Goal: Task Accomplishment & Management: Use online tool/utility

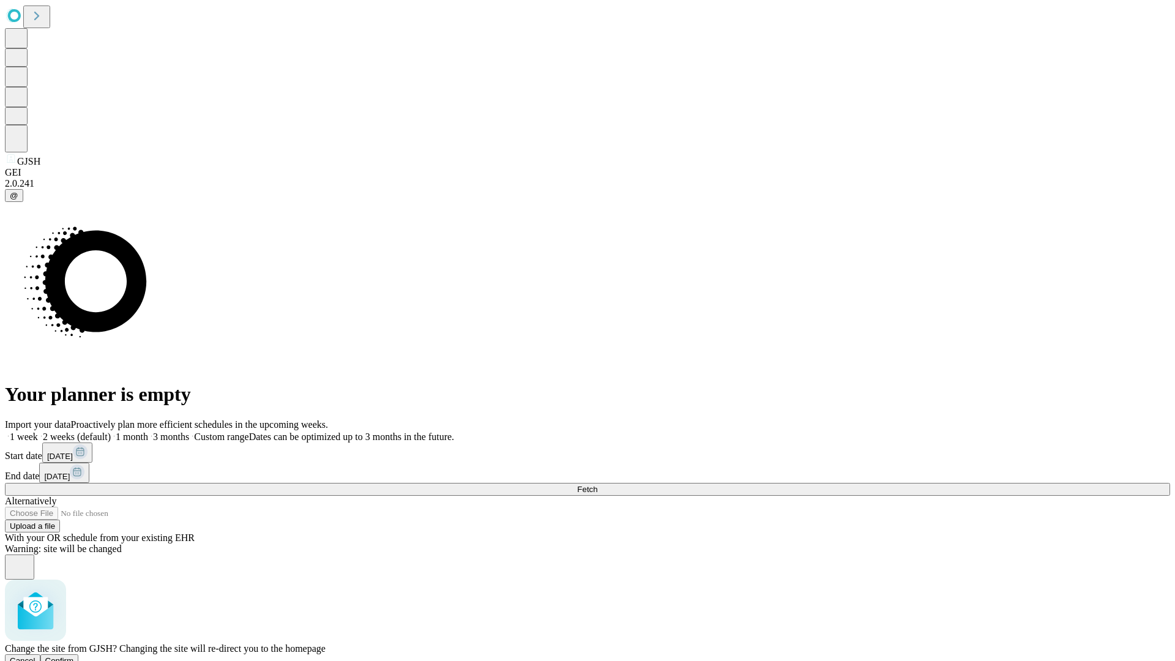
click at [74, 656] on span "Confirm" at bounding box center [59, 660] width 29 height 9
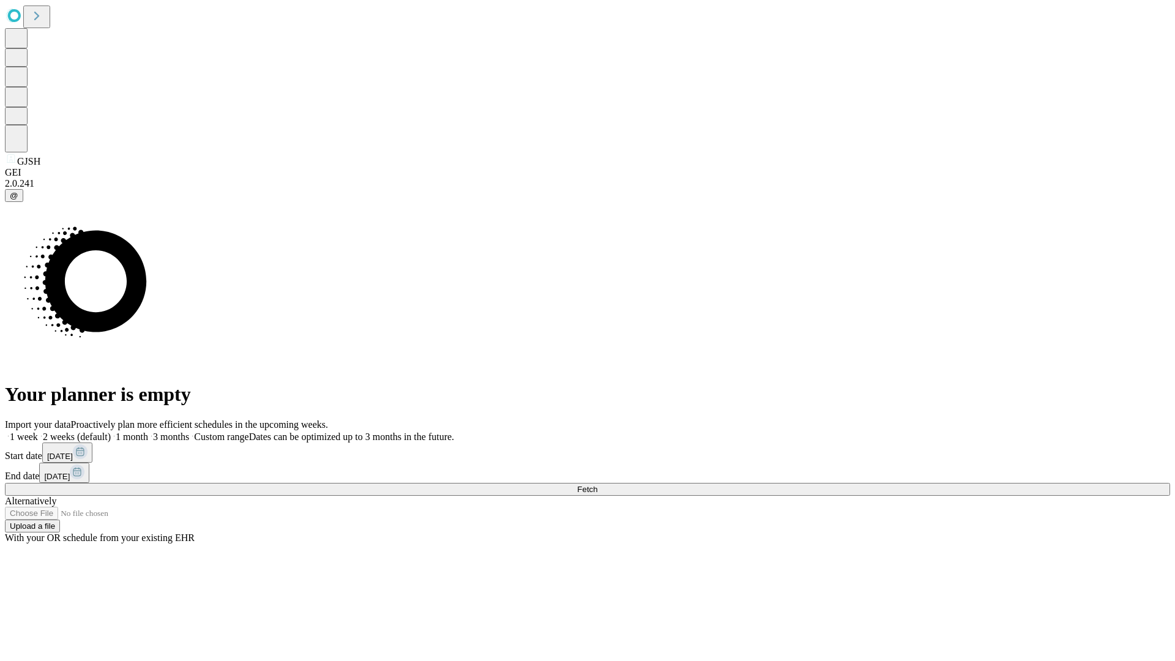
click at [111, 432] on label "2 weeks (default)" at bounding box center [74, 437] width 73 height 10
click at [597, 485] on span "Fetch" at bounding box center [587, 489] width 20 height 9
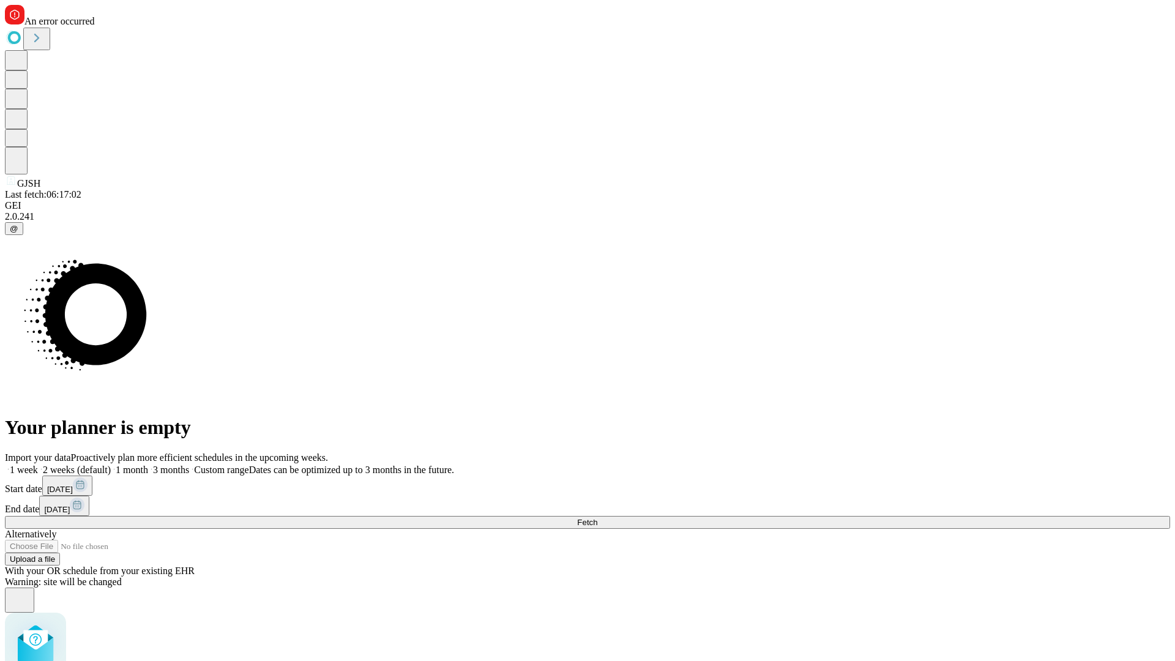
click at [111, 465] on label "2 weeks (default)" at bounding box center [74, 470] width 73 height 10
click at [597, 518] on span "Fetch" at bounding box center [587, 522] width 20 height 9
click at [111, 465] on label "2 weeks (default)" at bounding box center [74, 470] width 73 height 10
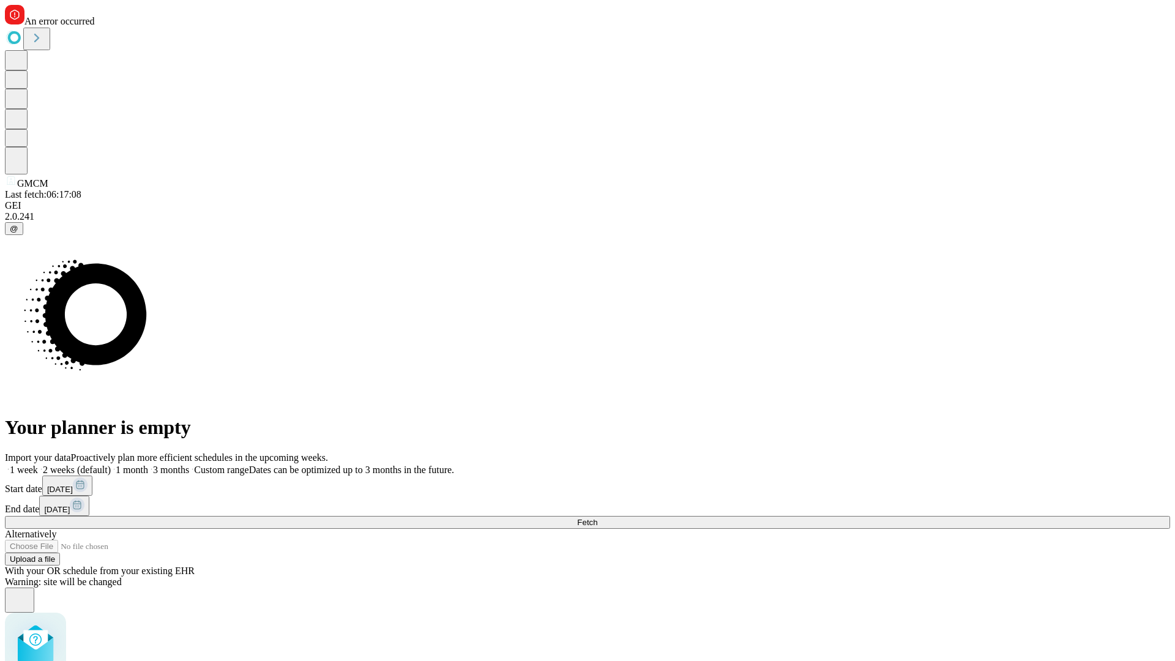
click at [597, 518] on span "Fetch" at bounding box center [587, 522] width 20 height 9
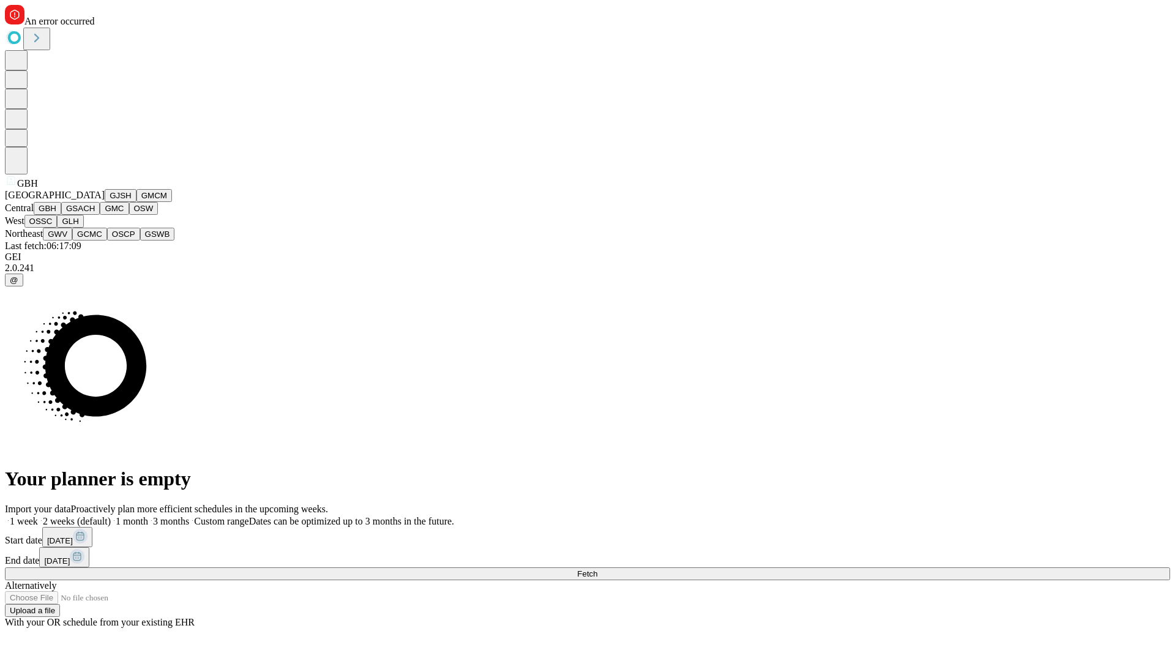
click at [95, 215] on button "GSACH" at bounding box center [80, 208] width 39 height 13
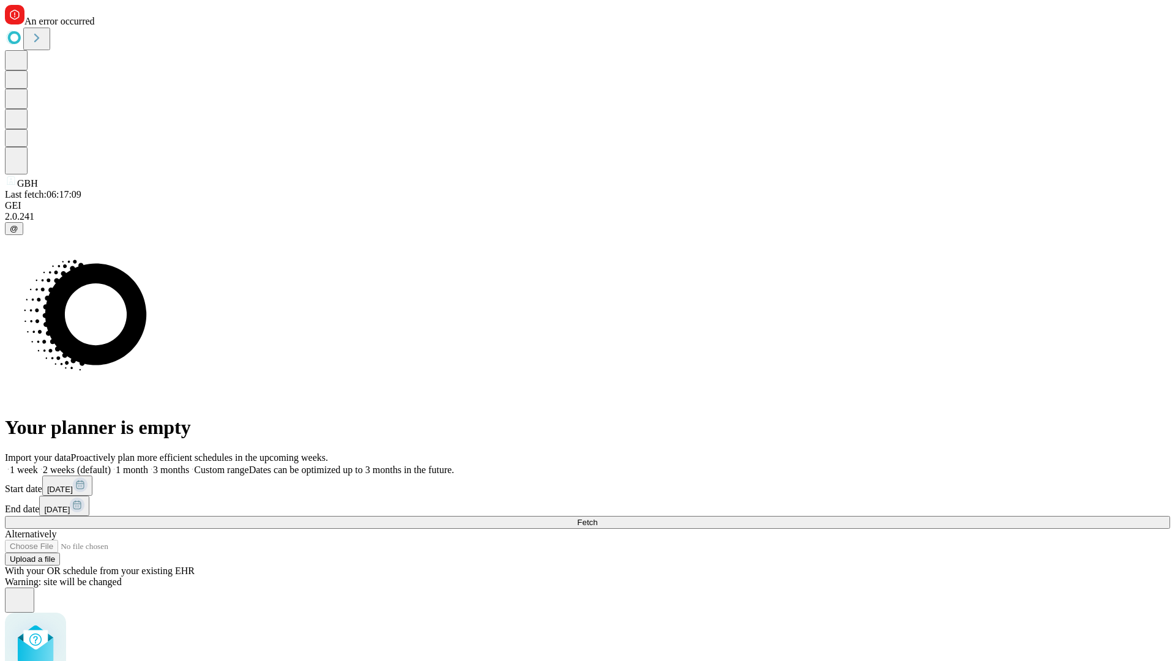
click at [111, 465] on label "2 weeks (default)" at bounding box center [74, 470] width 73 height 10
click at [597, 518] on span "Fetch" at bounding box center [587, 522] width 20 height 9
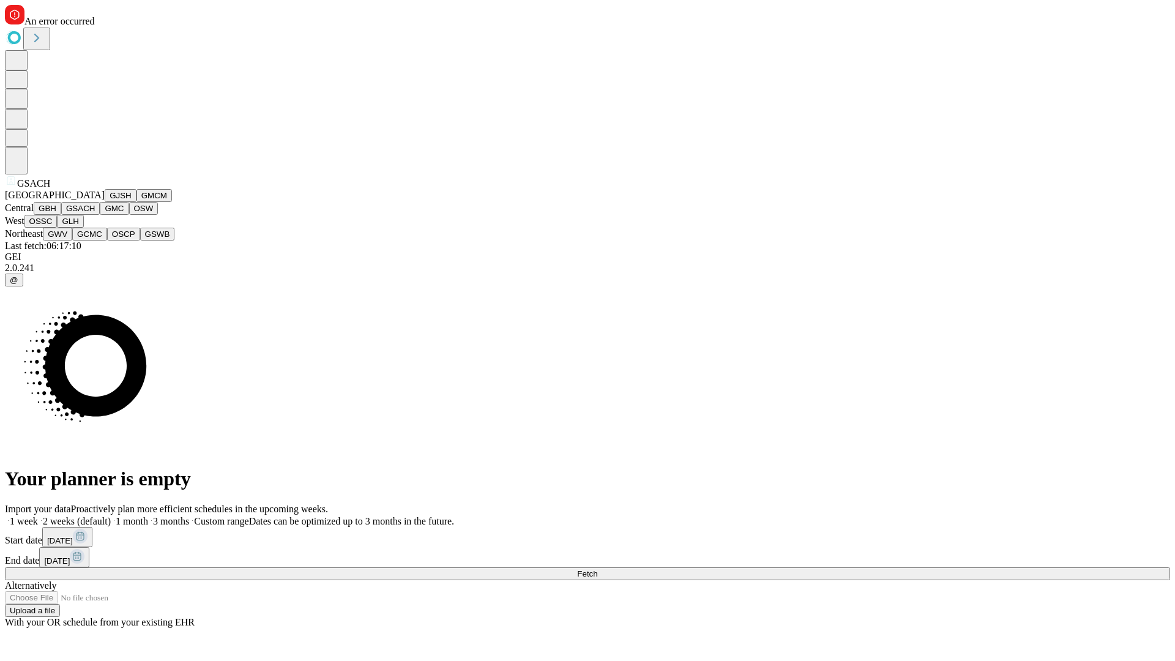
click at [100, 215] on button "GMC" at bounding box center [114, 208] width 29 height 13
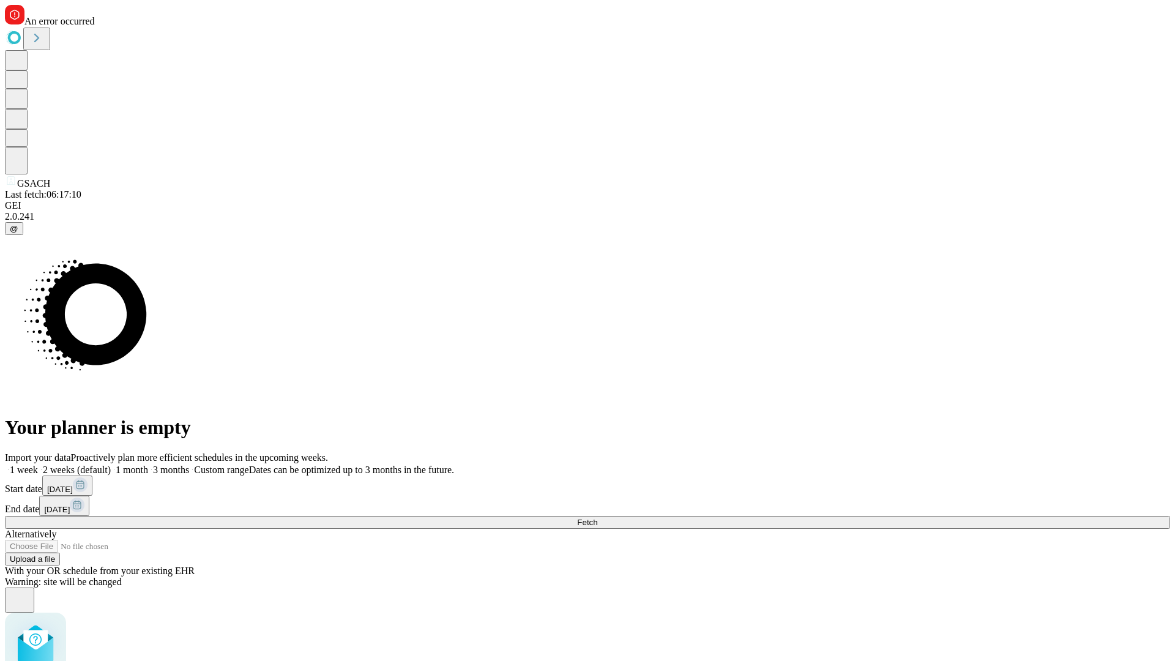
click at [111, 465] on label "2 weeks (default)" at bounding box center [74, 470] width 73 height 10
click at [597, 518] on span "Fetch" at bounding box center [587, 522] width 20 height 9
click at [111, 465] on label "2 weeks (default)" at bounding box center [74, 470] width 73 height 10
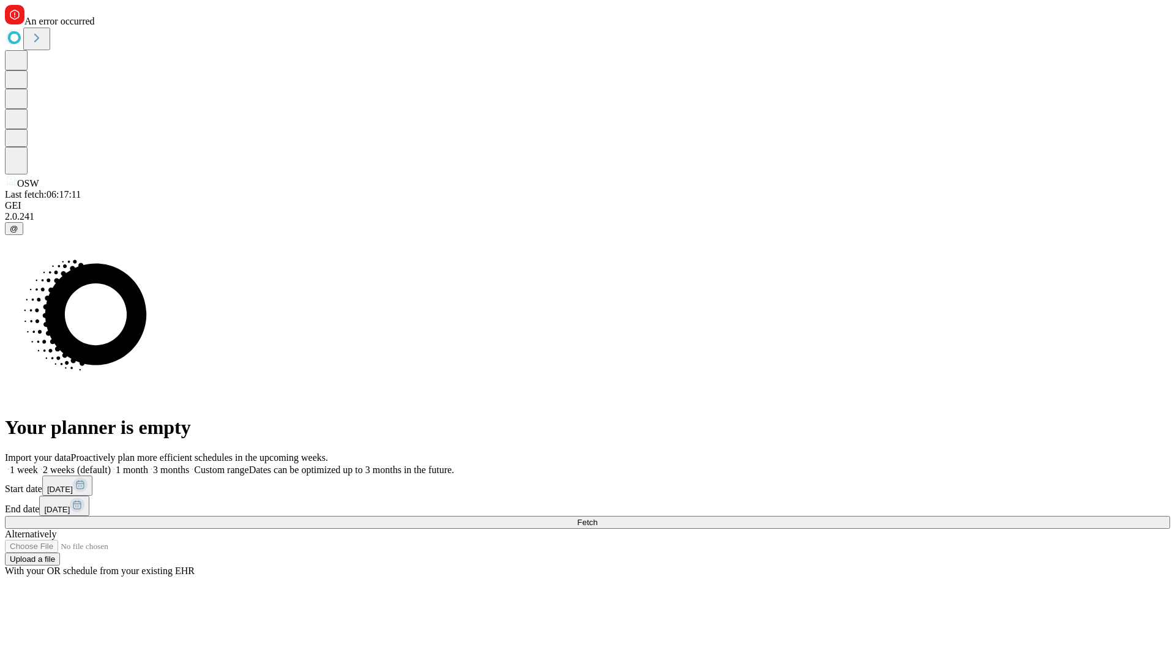
click at [597, 518] on span "Fetch" at bounding box center [587, 522] width 20 height 9
click at [111, 465] on label "2 weeks (default)" at bounding box center [74, 470] width 73 height 10
click at [597, 518] on span "Fetch" at bounding box center [587, 522] width 20 height 9
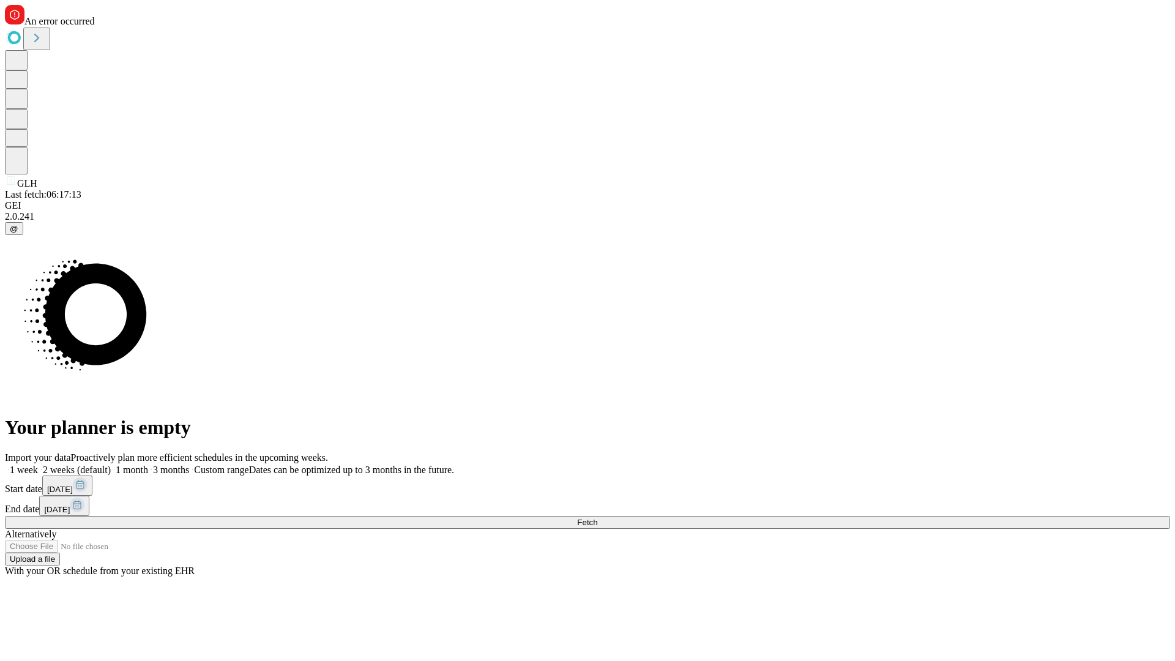
click at [111, 465] on label "2 weeks (default)" at bounding box center [74, 470] width 73 height 10
click at [597, 518] on span "Fetch" at bounding box center [587, 522] width 20 height 9
click at [111, 465] on label "2 weeks (default)" at bounding box center [74, 470] width 73 height 10
click at [597, 518] on span "Fetch" at bounding box center [587, 522] width 20 height 9
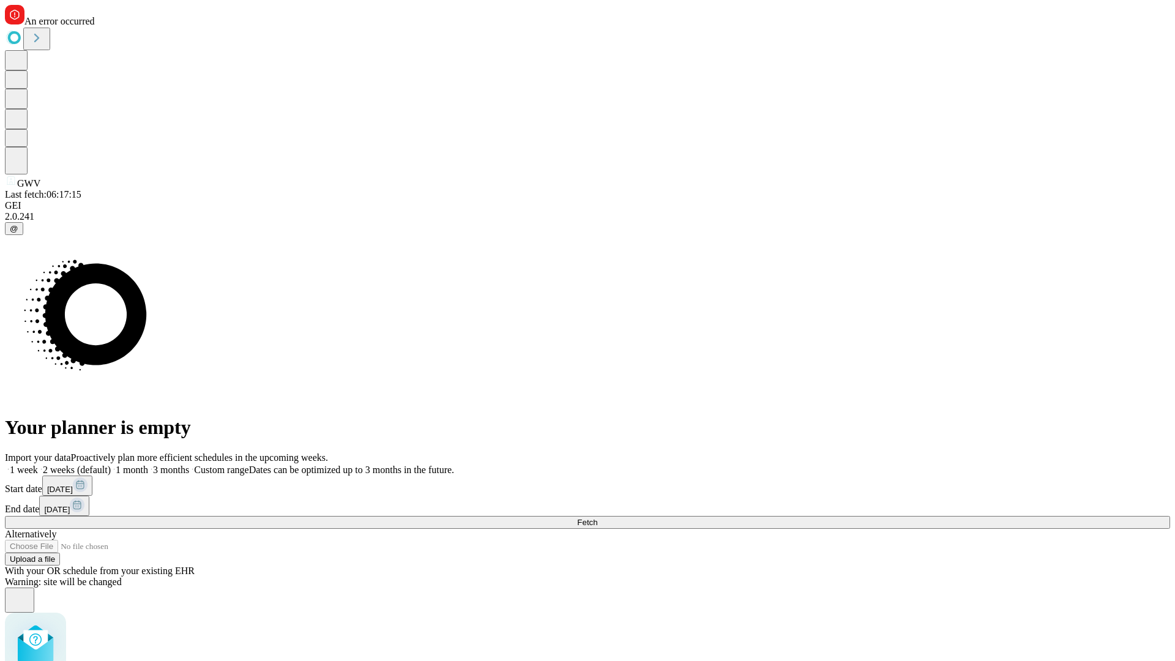
click at [111, 465] on label "2 weeks (default)" at bounding box center [74, 470] width 73 height 10
click at [597, 518] on span "Fetch" at bounding box center [587, 522] width 20 height 9
click at [111, 465] on label "2 weeks (default)" at bounding box center [74, 470] width 73 height 10
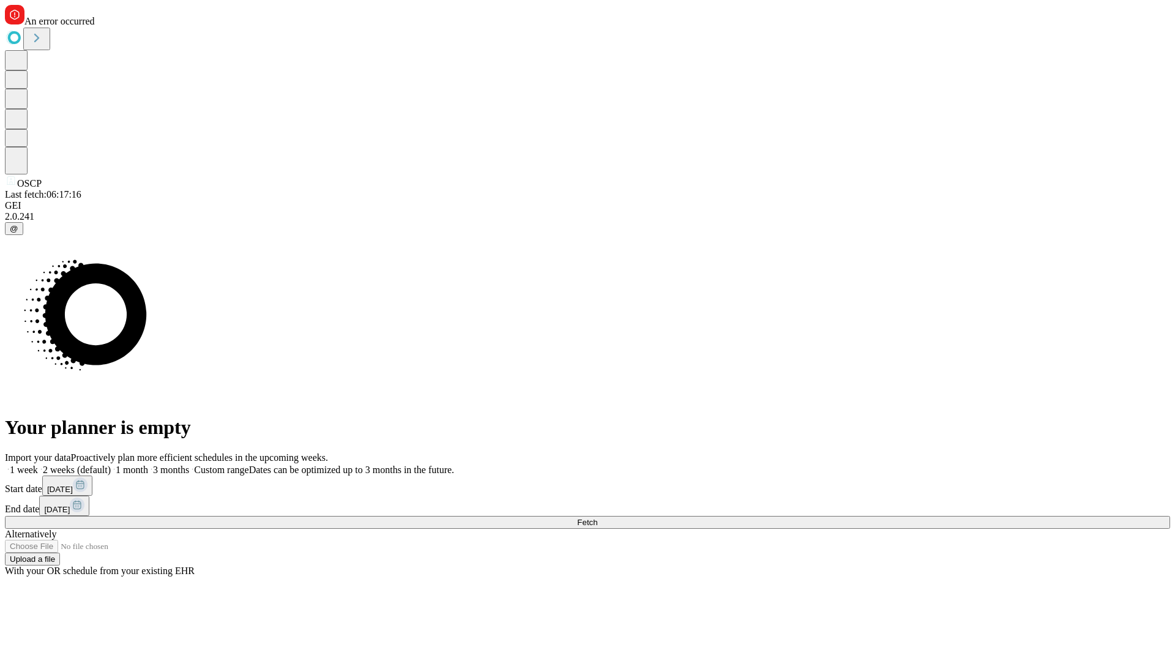
click at [597, 518] on span "Fetch" at bounding box center [587, 522] width 20 height 9
click at [111, 465] on label "2 weeks (default)" at bounding box center [74, 470] width 73 height 10
click at [597, 518] on span "Fetch" at bounding box center [587, 522] width 20 height 9
